Goal: Entertainment & Leisure: Consume media (video, audio)

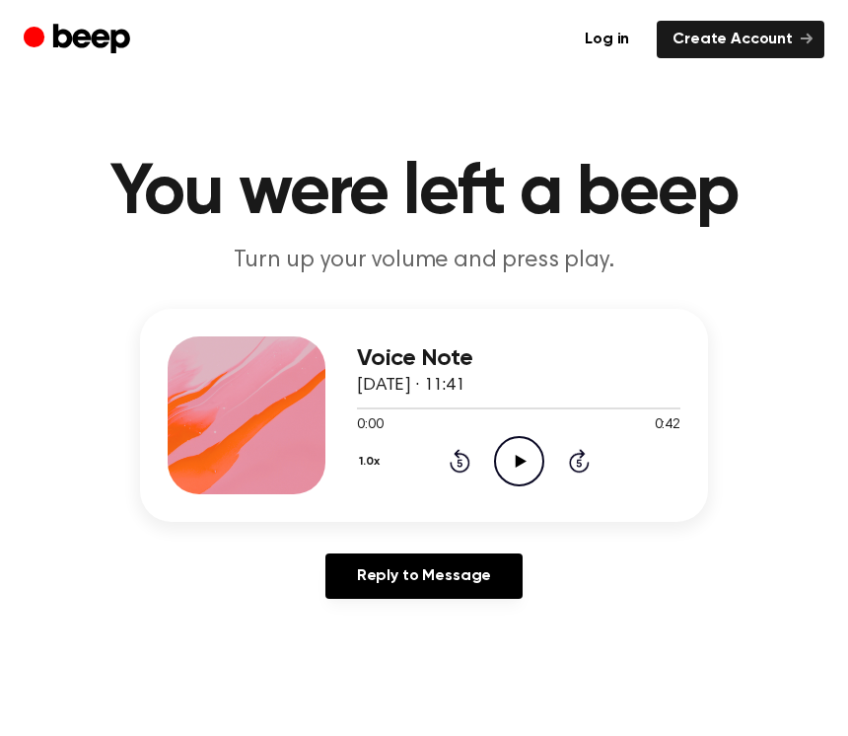
click at [529, 456] on icon "Play Audio" at bounding box center [519, 461] width 50 height 50
click at [510, 464] on icon "Pause Audio" at bounding box center [519, 461] width 50 height 50
click at [199, 113] on main "You were left a beep Turn up your volume and press play. Voice Note [DATE] · 11…" at bounding box center [424, 638] width 848 height 1277
click at [515, 449] on icon "Play Audio" at bounding box center [519, 461] width 50 height 50
click at [523, 451] on icon "Pause Audio" at bounding box center [519, 461] width 50 height 50
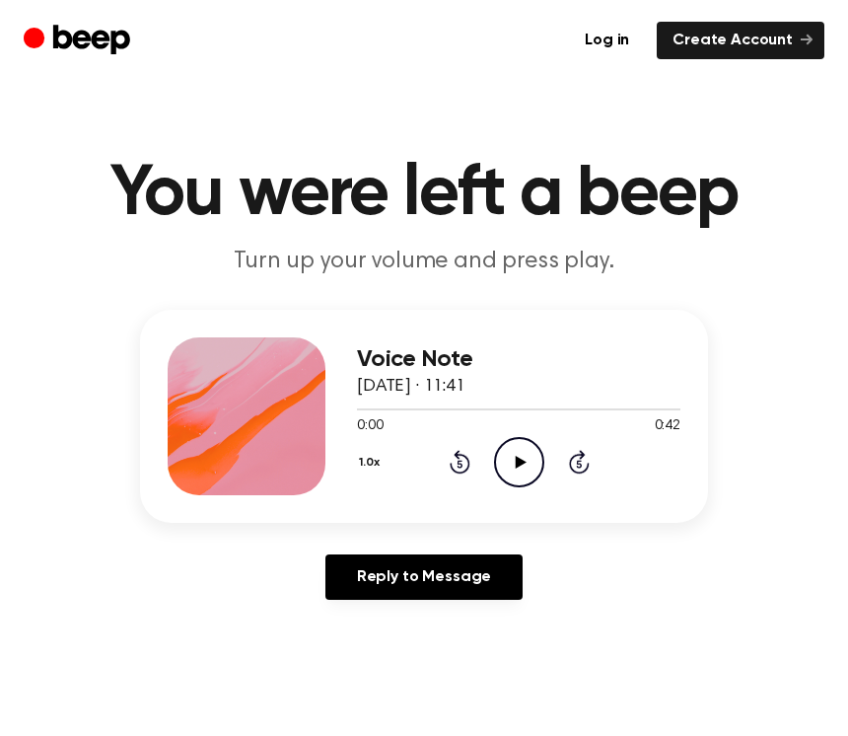
click at [514, 486] on div "Voice Note [DATE] · 11:41 0:00 0:42 Your browser does not support the [object O…" at bounding box center [519, 415] width 324 height 158
click at [539, 454] on icon "Play Audio" at bounding box center [519, 461] width 50 height 50
click at [470, 463] on icon at bounding box center [460, 461] width 21 height 24
click at [464, 461] on icon "Rewind 5 seconds" at bounding box center [460, 461] width 22 height 26
click at [547, 450] on div "1.0x Rewind 5 seconds Pause Audio Skip 5 seconds" at bounding box center [519, 461] width 324 height 50
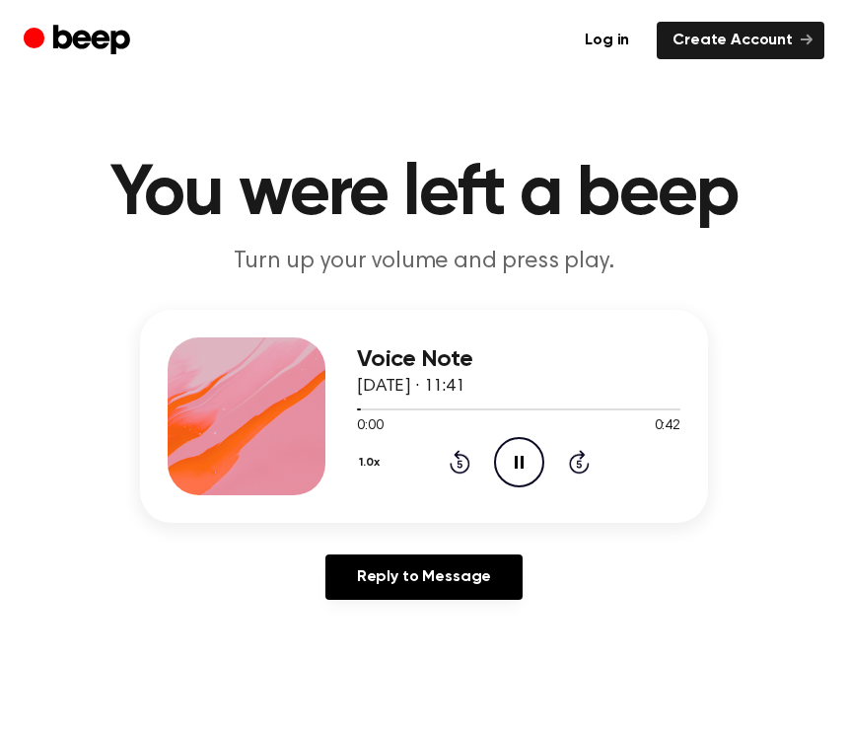
click at [516, 454] on icon "Pause Audio" at bounding box center [519, 461] width 50 height 50
